Goal: Task Accomplishment & Management: Manage account settings

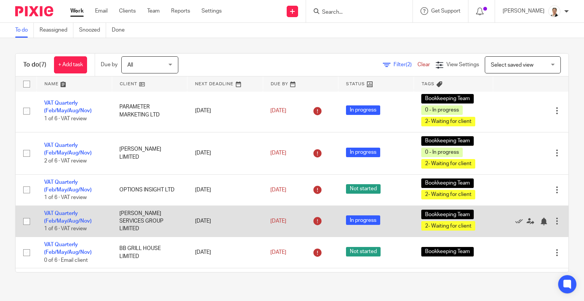
scroll to position [33, 0]
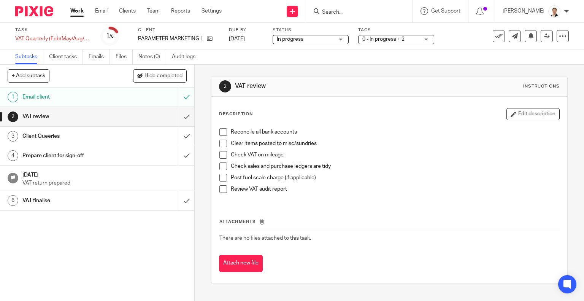
click at [220, 129] on span at bounding box center [223, 132] width 8 height 8
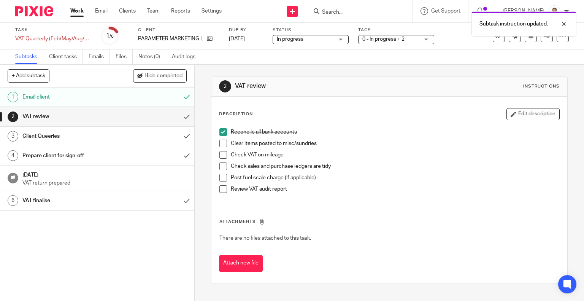
click at [219, 144] on span at bounding box center [223, 144] width 8 height 8
click at [219, 165] on span at bounding box center [223, 166] width 8 height 8
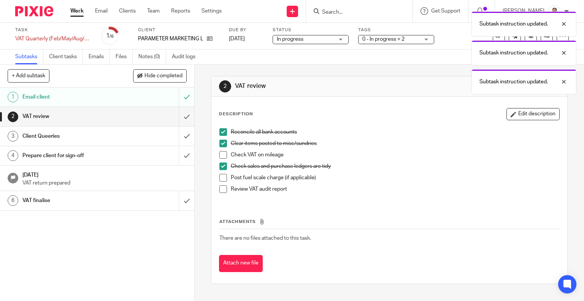
click at [222, 188] on span at bounding box center [223, 189] width 8 height 8
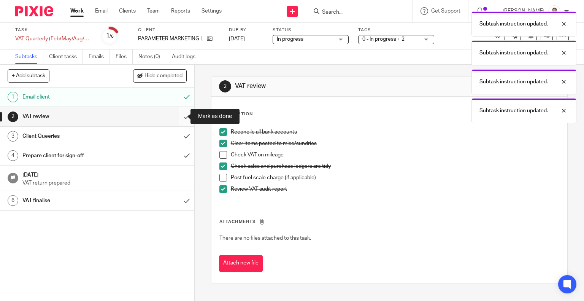
click at [179, 116] on input "submit" at bounding box center [97, 116] width 194 height 19
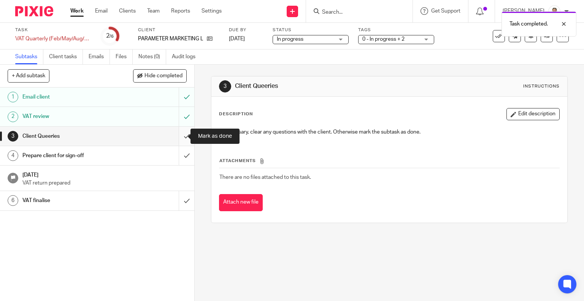
click at [181, 136] on input "submit" at bounding box center [97, 136] width 194 height 19
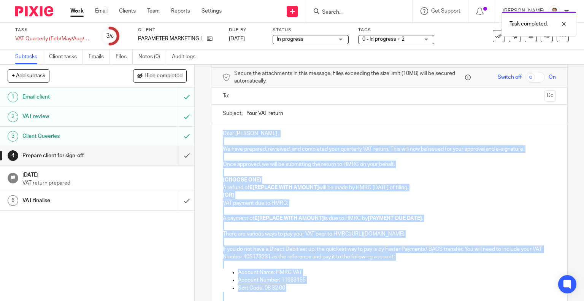
scroll to position [116, 0]
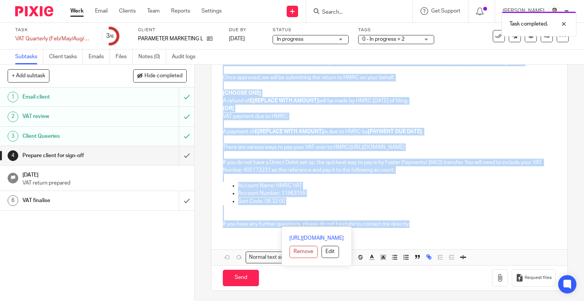
drag, startPoint x: 220, startPoint y: 160, endPoint x: 467, endPoint y: 252, distance: 263.6
click at [467, 252] on div "Dear [PERSON_NAME] , We have prepared, reviewed, and completed your quarterly V…" at bounding box center [389, 150] width 356 height 230
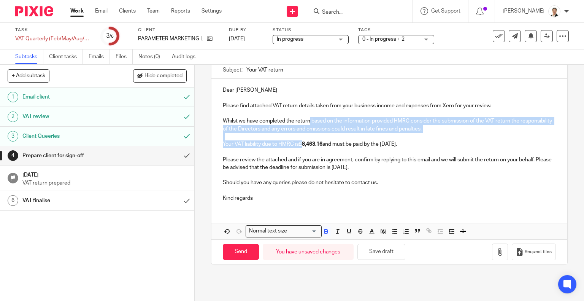
scroll to position [46, 0]
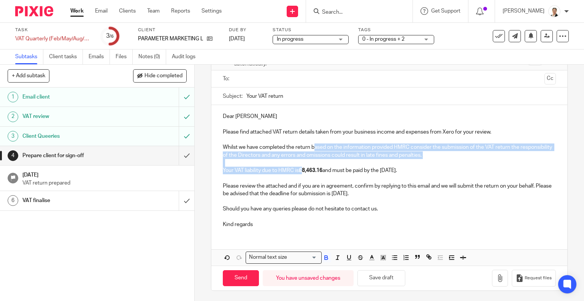
drag, startPoint x: 301, startPoint y: 144, endPoint x: 312, endPoint y: 143, distance: 11.0
click at [312, 143] on div "Dear [PERSON_NAME] Please find attached VAT return details taken from your busi…" at bounding box center [389, 169] width 356 height 129
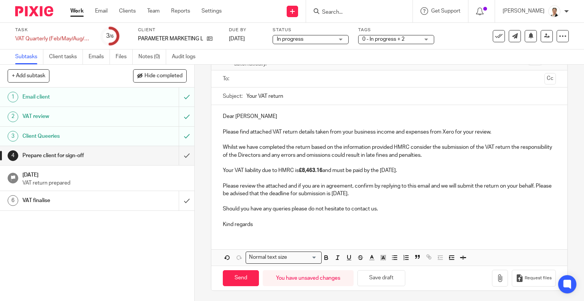
click at [302, 176] on p at bounding box center [390, 178] width 334 height 8
drag, startPoint x: 301, startPoint y: 170, endPoint x: 323, endPoint y: 170, distance: 21.3
click at [323, 170] on p "Your VAT liability due to HMRC is £8,463.16 and must be paid by the [DATE]." at bounding box center [390, 171] width 334 height 8
drag, startPoint x: 323, startPoint y: 169, endPoint x: 302, endPoint y: 169, distance: 20.2
click at [302, 169] on p "Your VAT liability due to HMRC is £ 5,771.83 and must be paid by the [DATE]." at bounding box center [390, 171] width 334 height 8
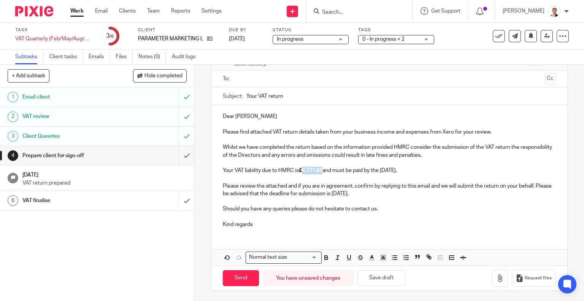
drag, startPoint x: 391, startPoint y: 170, endPoint x: 401, endPoint y: 173, distance: 10.8
click at [401, 173] on p "Your VAT liability due to HMRC is £5,771.83 and must be paid by the [DATE]." at bounding box center [390, 171] width 334 height 8
drag, startPoint x: 357, startPoint y: 192, endPoint x: 367, endPoint y: 193, distance: 9.9
click at [367, 193] on p "Please review the attached and if you are in agreement, confirm by replying to …" at bounding box center [390, 190] width 334 height 16
click at [373, 219] on p at bounding box center [390, 217] width 334 height 8
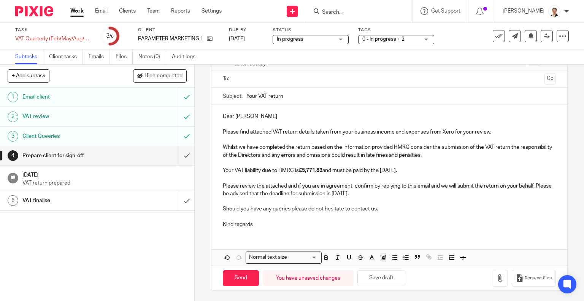
drag, startPoint x: 291, startPoint y: 96, endPoint x: 240, endPoint y: 95, distance: 50.2
click at [240, 95] on div "Subject: Your VAT return" at bounding box center [390, 95] width 334 height 17
paste input "VAT QE 31 05 2025 - Review and approval"
click at [276, 95] on input "VAT QE 31 05 2025 - Review and approval" at bounding box center [401, 95] width 310 height 17
type input "VAT QE 31 08 2025 - Review and approval"
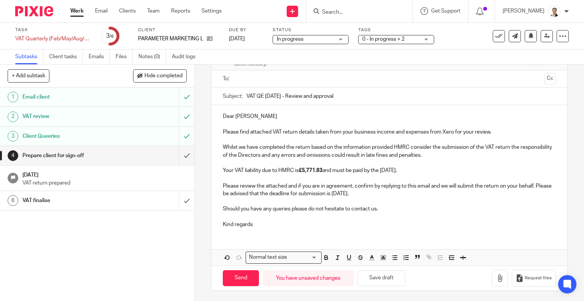
click at [450, 221] on p "Kind regards" at bounding box center [390, 225] width 334 height 8
click at [391, 277] on button "Save draft" at bounding box center [381, 278] width 48 height 16
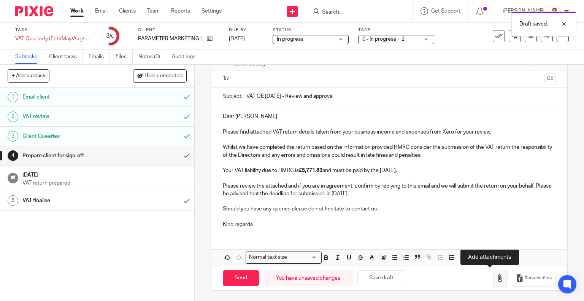
click at [496, 278] on icon "button" at bounding box center [500, 278] width 8 height 8
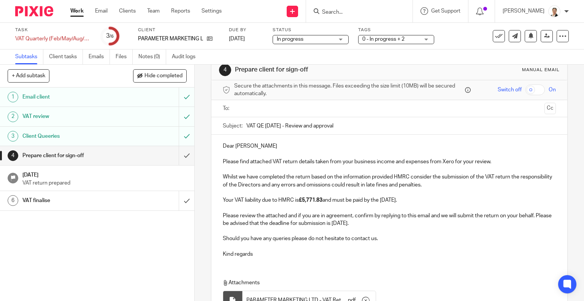
scroll to position [0, 0]
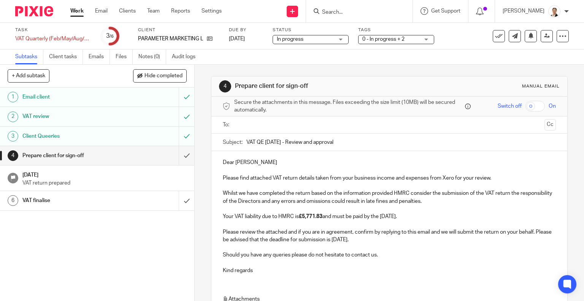
click at [249, 124] on input "text" at bounding box center [389, 125] width 305 height 9
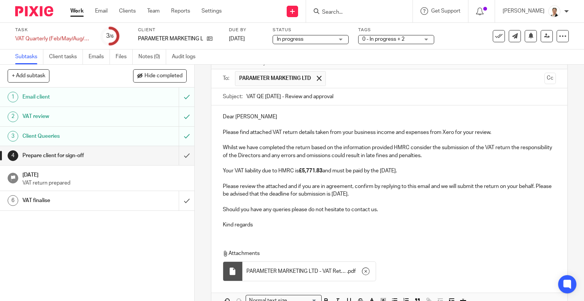
scroll to position [90, 0]
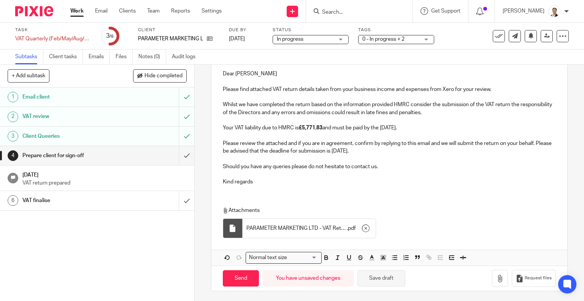
click at [386, 279] on button "Save draft" at bounding box center [381, 278] width 48 height 16
click at [240, 276] on input "Send" at bounding box center [241, 278] width 36 height 16
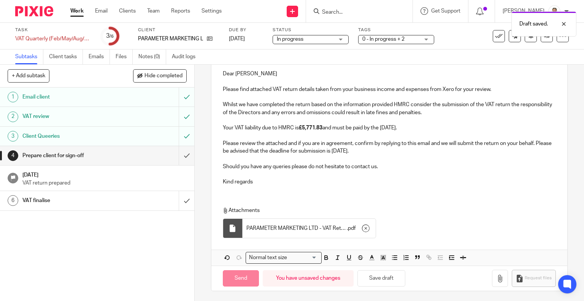
type input "Sent"
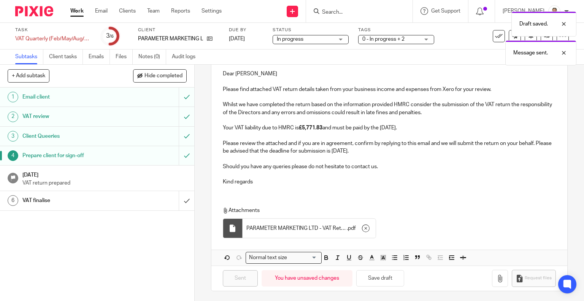
click at [341, 38] on div "Draft saved. Message sent." at bounding box center [434, 37] width 284 height 58
click at [341, 38] on div "In progress In progress" at bounding box center [311, 39] width 76 height 9
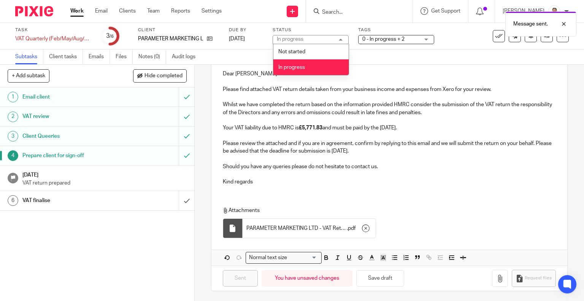
click at [300, 67] on span "In progress" at bounding box center [291, 67] width 27 height 5
click at [293, 49] on div "Task VAT Quarterly (Feb/May/Aug/Nov) Save VAT Quarterly (Feb/May/Aug/Nov) 3 /6 …" at bounding box center [292, 36] width 584 height 27
click at [291, 41] on span "In progress" at bounding box center [290, 39] width 27 height 5
click at [294, 51] on span "Not started" at bounding box center [291, 51] width 27 height 5
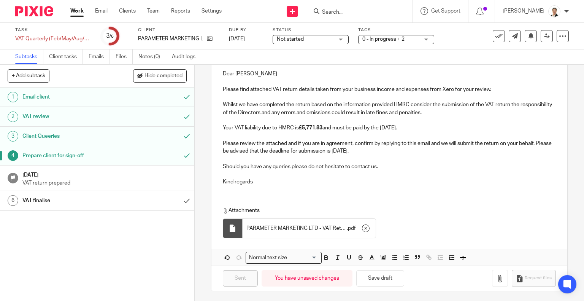
click at [342, 39] on div "Not started Not started" at bounding box center [311, 39] width 76 height 9
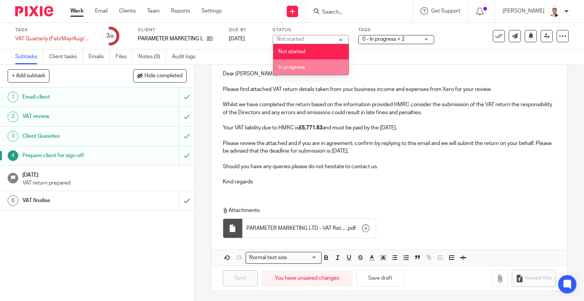
click at [297, 67] on span "In progress" at bounding box center [291, 67] width 27 height 5
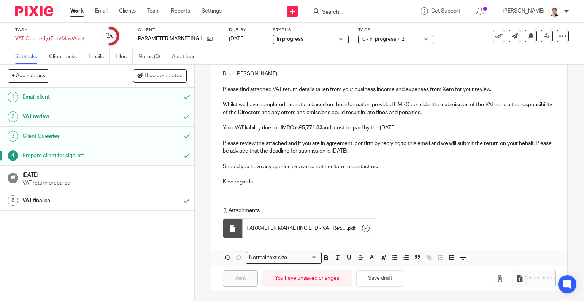
click at [424, 39] on div "0 - In progress + 2" at bounding box center [396, 39] width 76 height 9
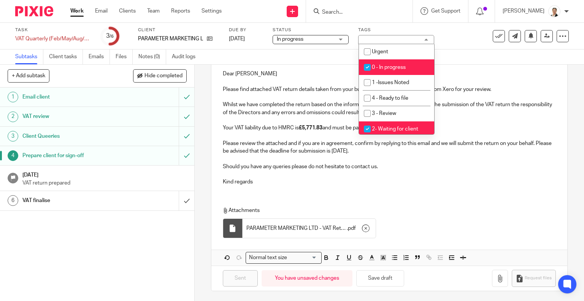
drag, startPoint x: 384, startPoint y: 64, endPoint x: 389, endPoint y: 67, distance: 6.0
click at [385, 63] on li "0 - In progress" at bounding box center [396, 67] width 75 height 16
checkbox input "false"
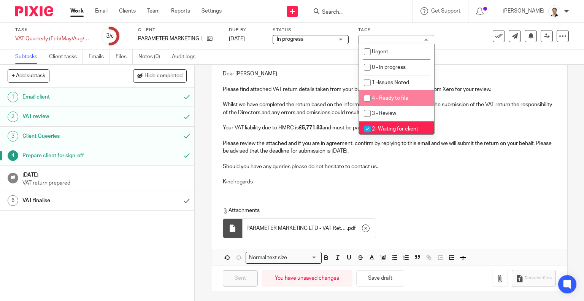
click at [394, 95] on li "4 - Ready to file" at bounding box center [396, 98] width 75 height 16
checkbox input "true"
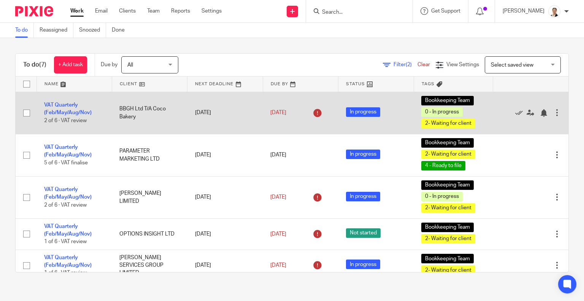
click at [311, 113] on icon at bounding box center [317, 113] width 12 height 12
